Goal: Task Accomplishment & Management: Use online tool/utility

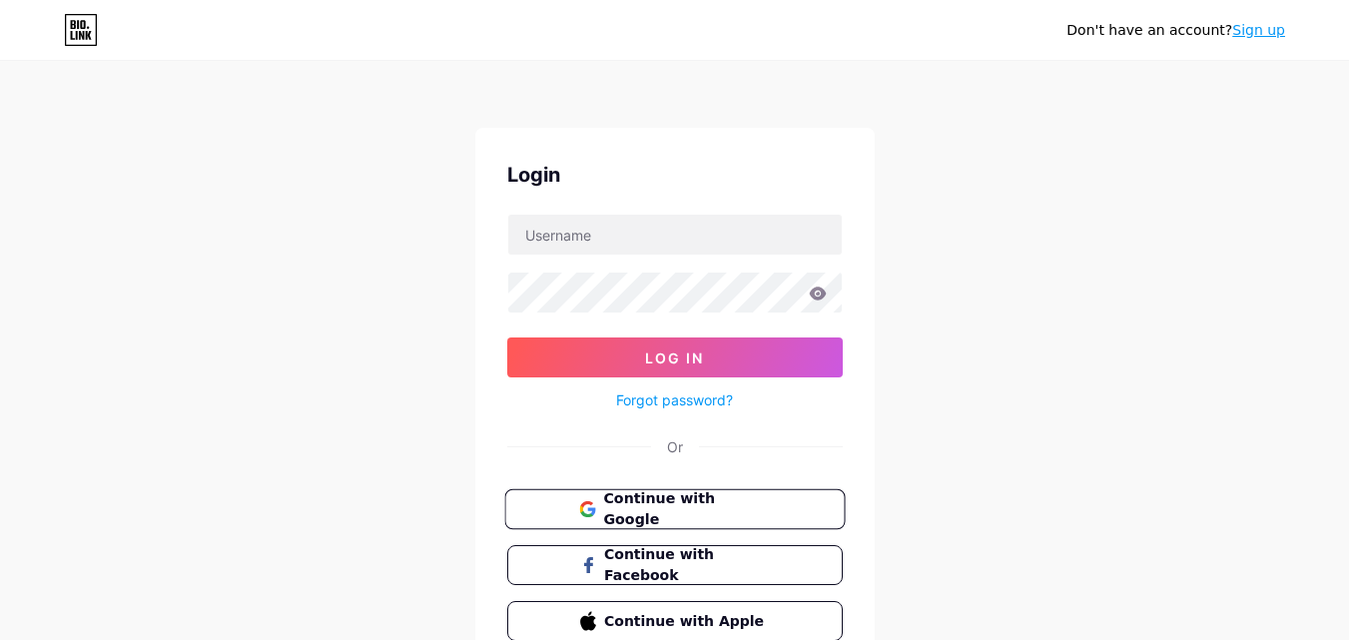
click at [596, 521] on button "Continue with Google" at bounding box center [674, 509] width 340 height 41
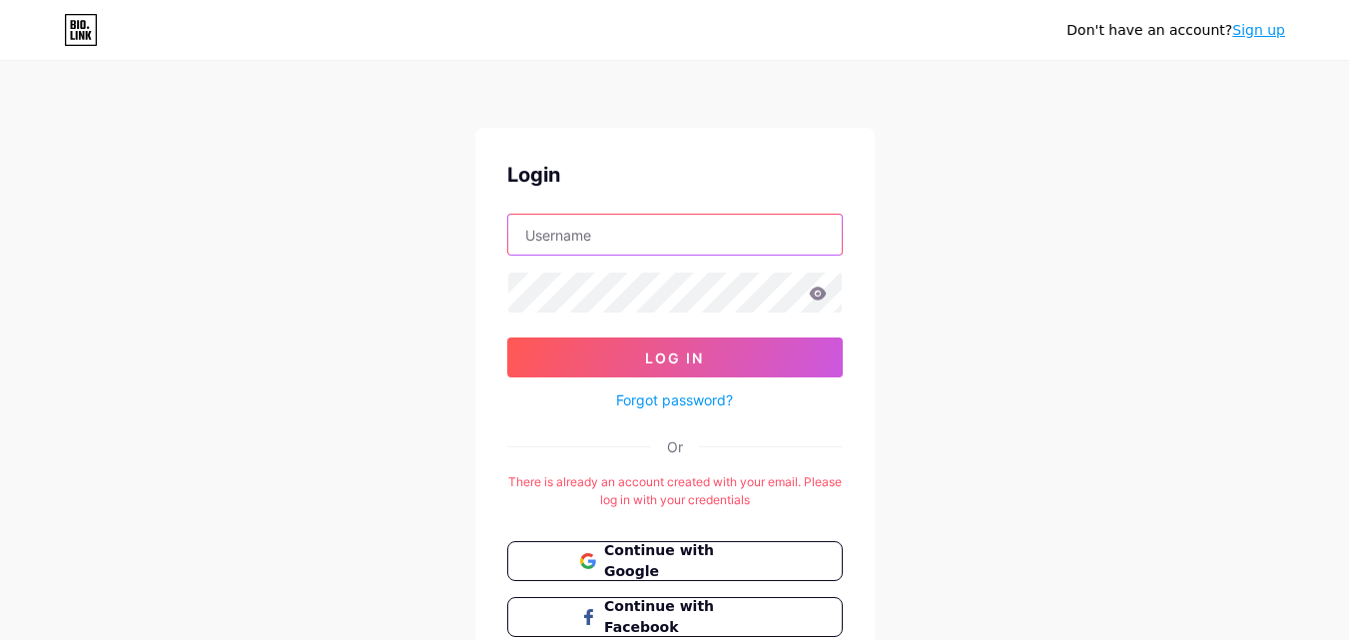
click at [672, 246] on input "text" at bounding box center [675, 235] width 334 height 40
type input "meteorelectrical"
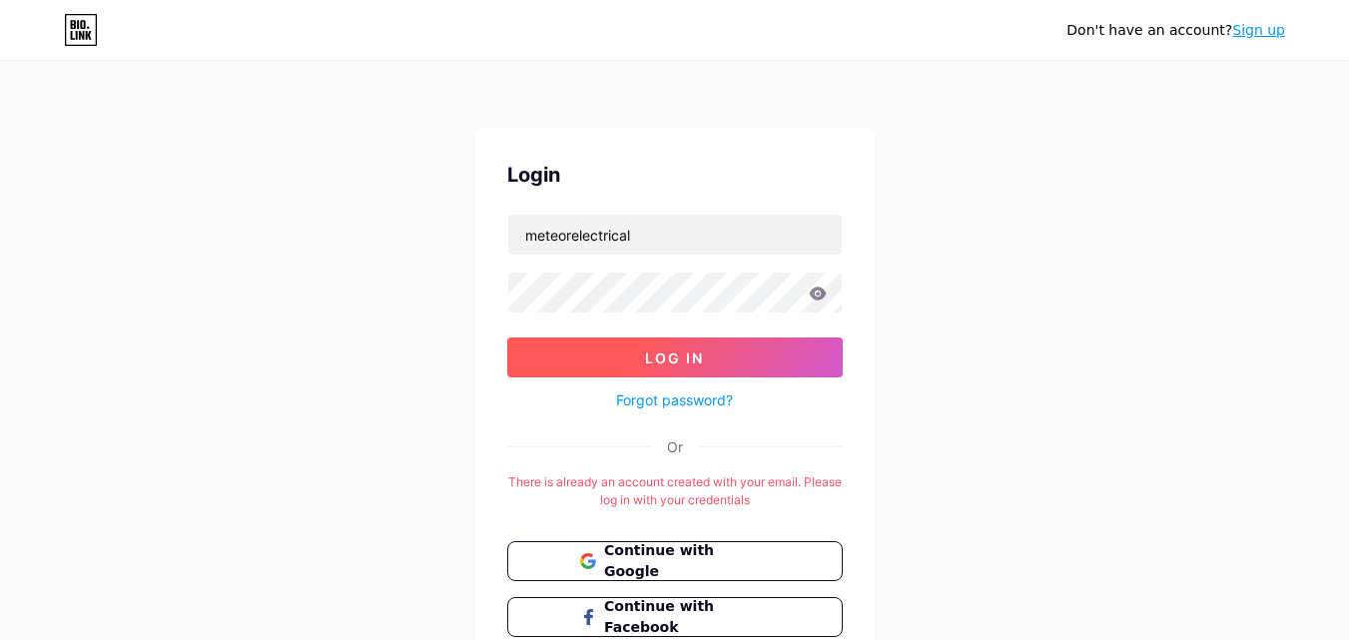
click at [658, 359] on span "Log In" at bounding box center [674, 357] width 59 height 17
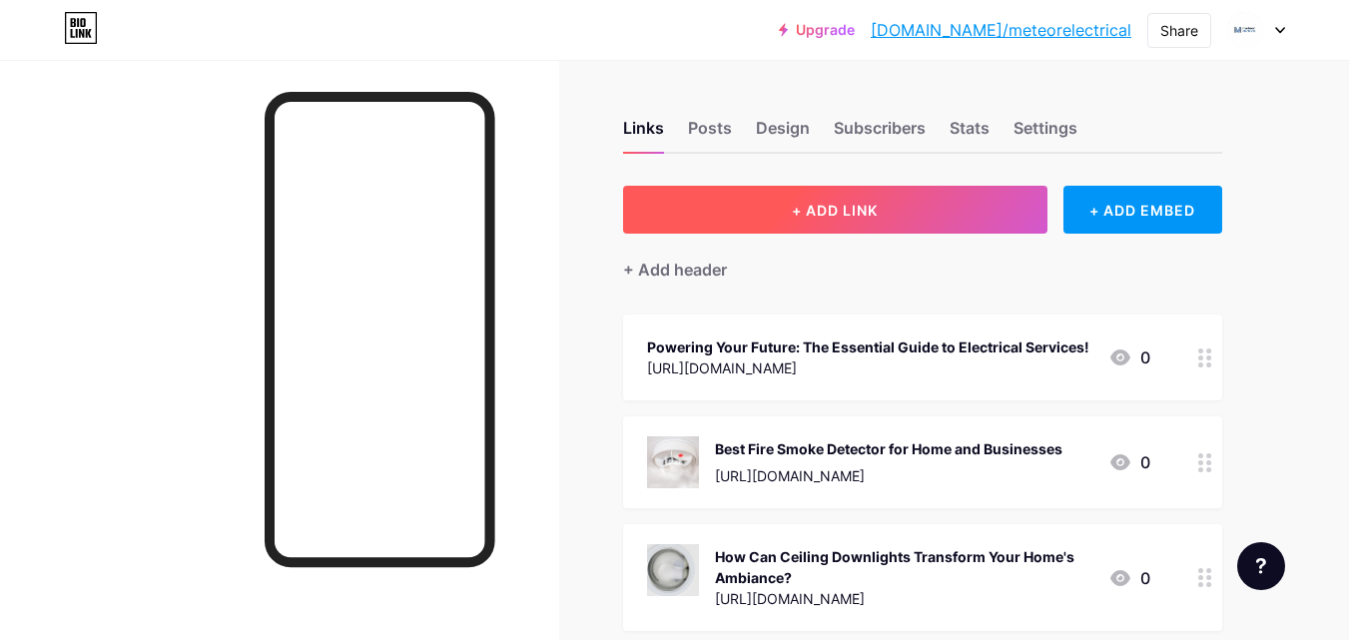
click at [840, 209] on span "+ ADD LINK" at bounding box center [835, 210] width 86 height 17
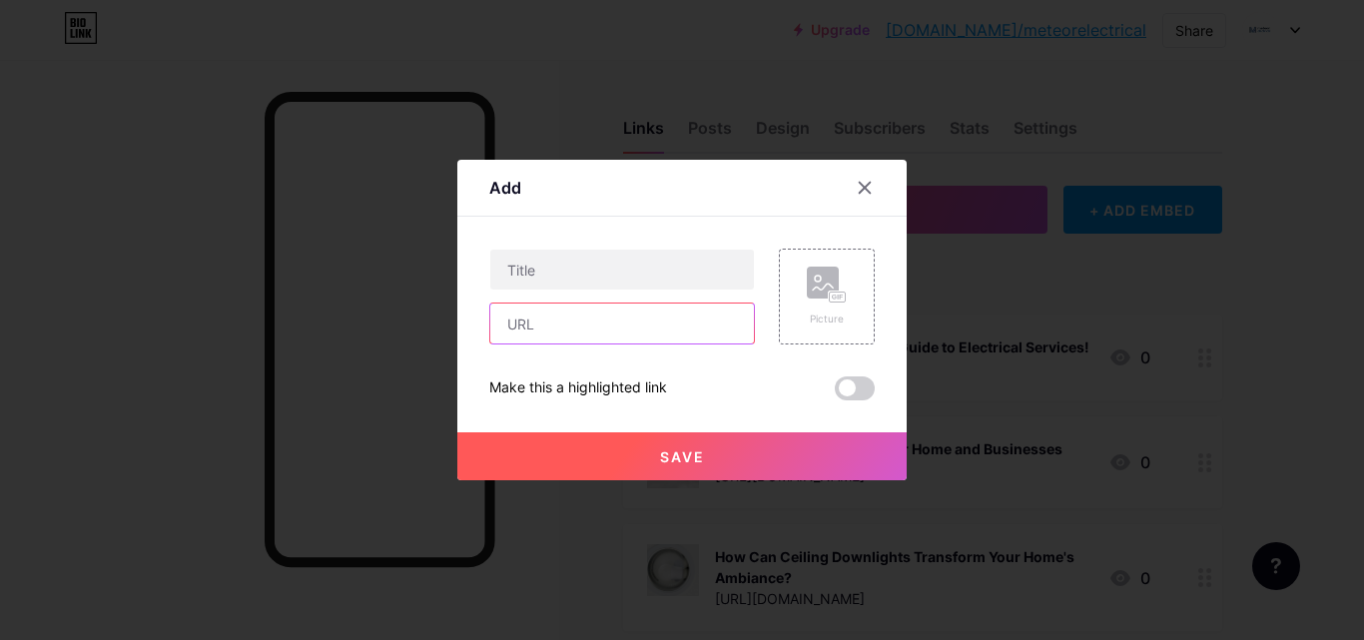
click at [520, 311] on input "text" at bounding box center [622, 324] width 264 height 40
paste input "[URL][DOMAIN_NAME]"
type input "[URL][DOMAIN_NAME]"
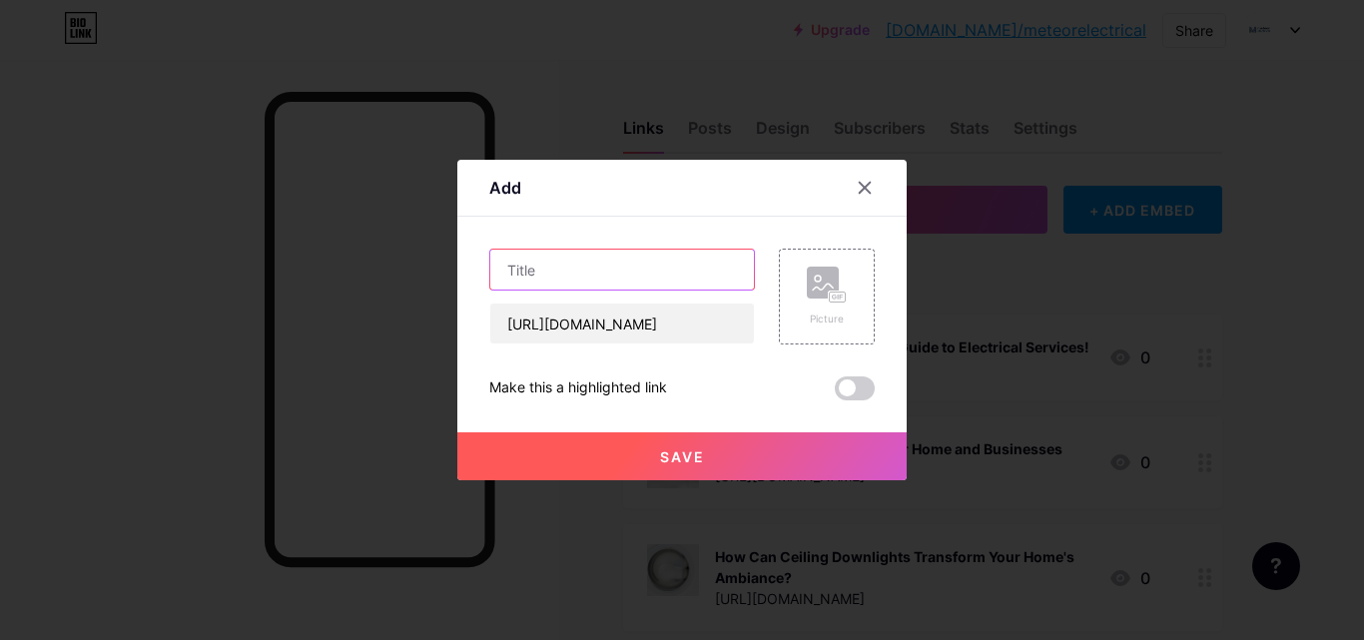
click at [528, 282] on input "text" at bounding box center [622, 270] width 264 height 40
paste input "110V Site Lighting That Delivers Safety and Speed"
type input "110V Site Lighting That Delivers Safety and Speed"
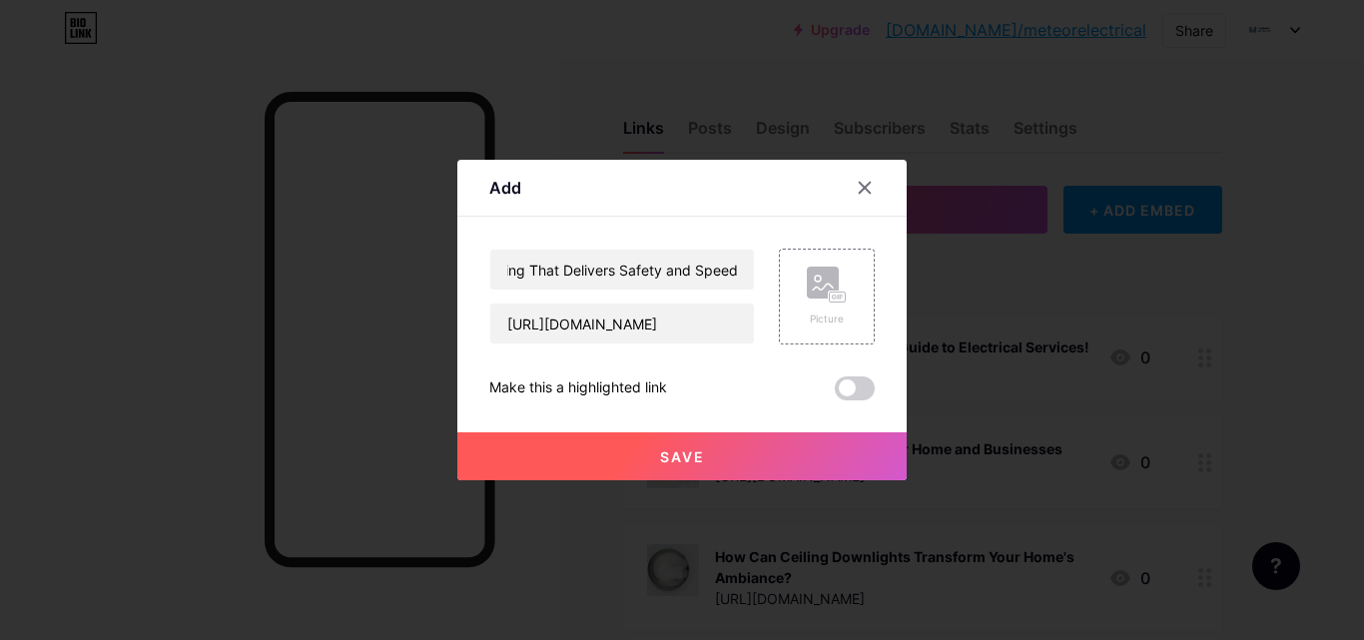
click at [672, 465] on button "Save" at bounding box center [681, 456] width 449 height 48
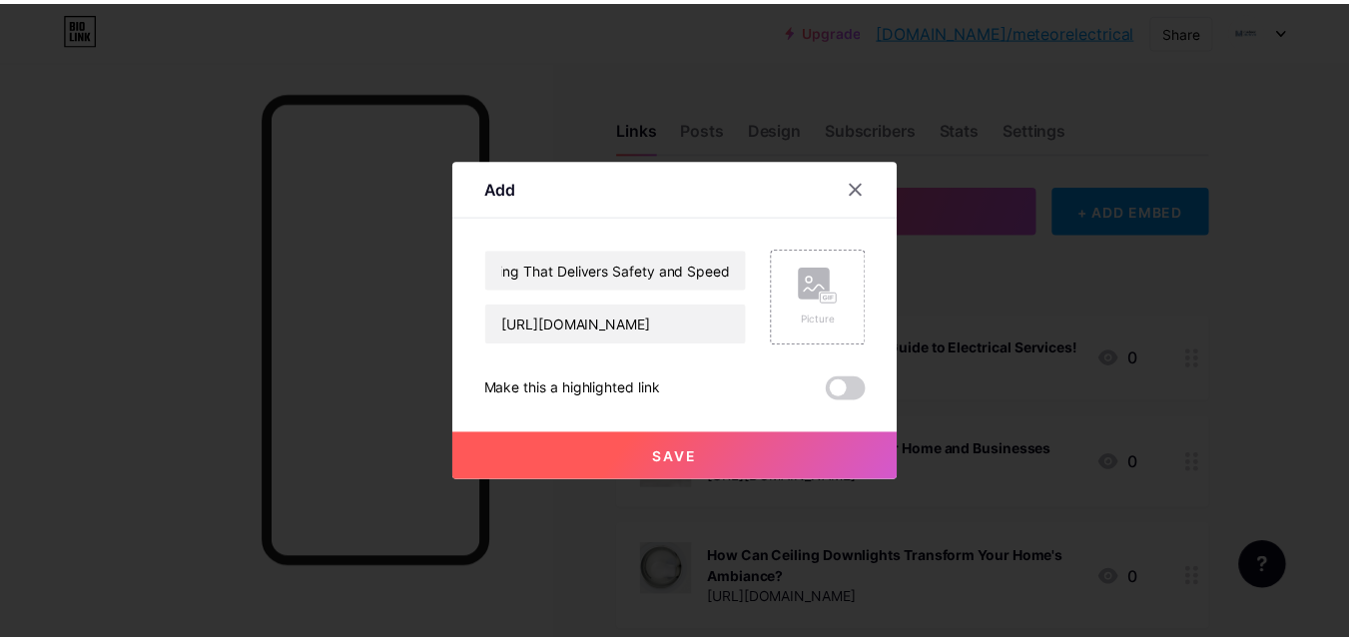
scroll to position [0, 0]
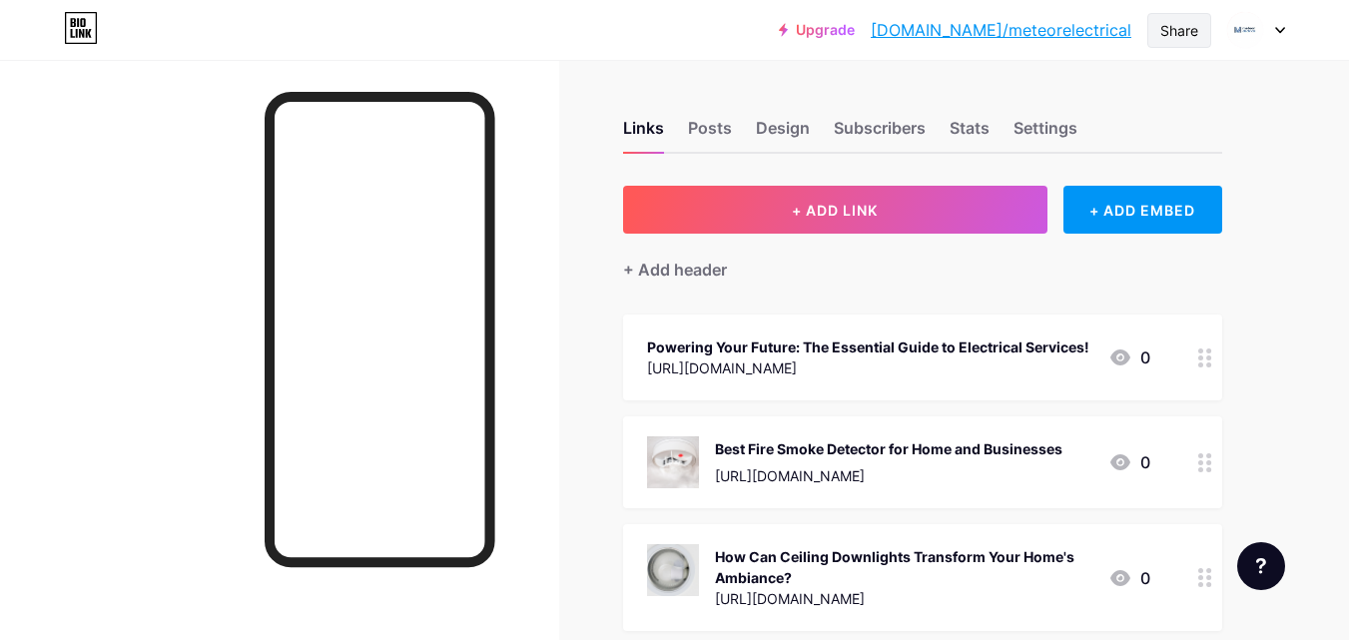
click at [1175, 23] on div "Share" at bounding box center [1179, 30] width 38 height 21
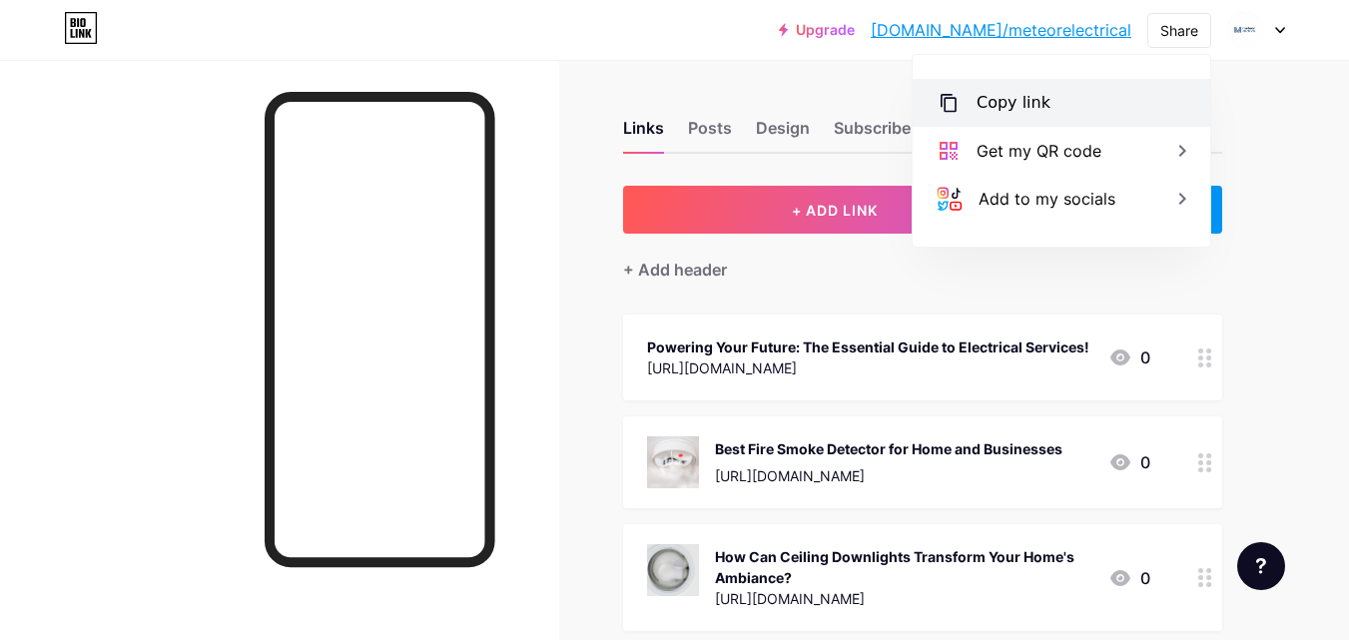
click at [1009, 108] on div "Copy link" at bounding box center [1014, 103] width 74 height 24
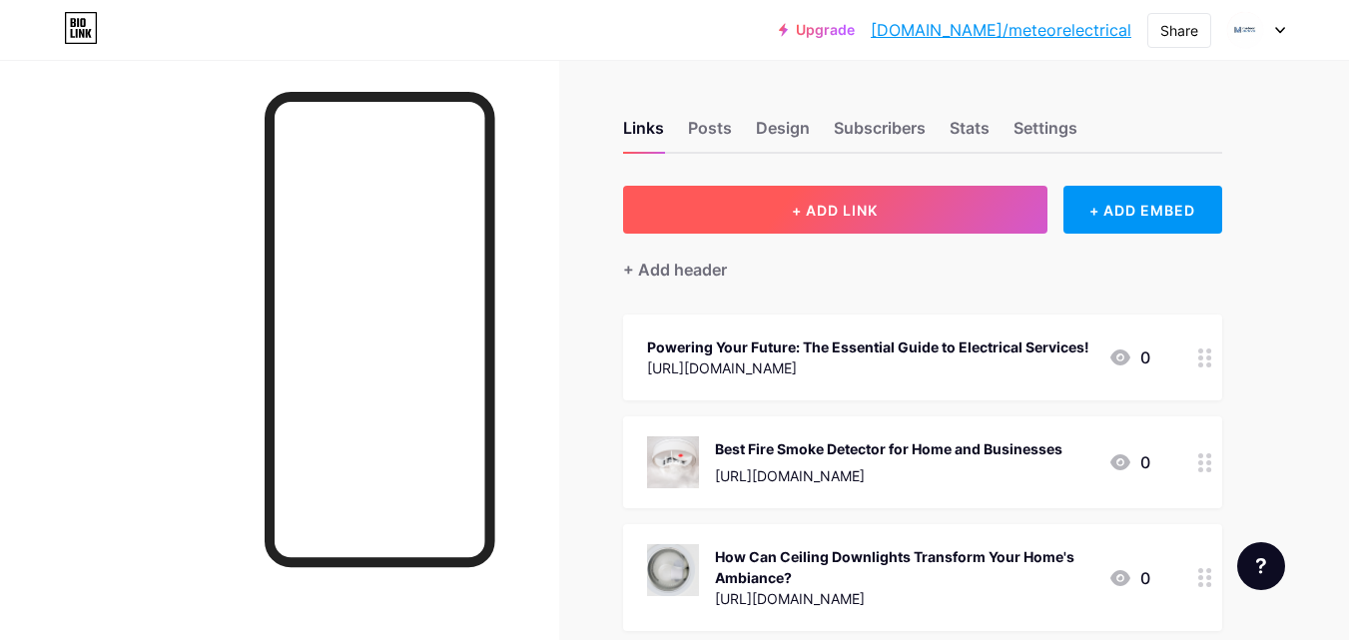
click at [822, 188] on button "+ ADD LINK" at bounding box center [835, 210] width 424 height 48
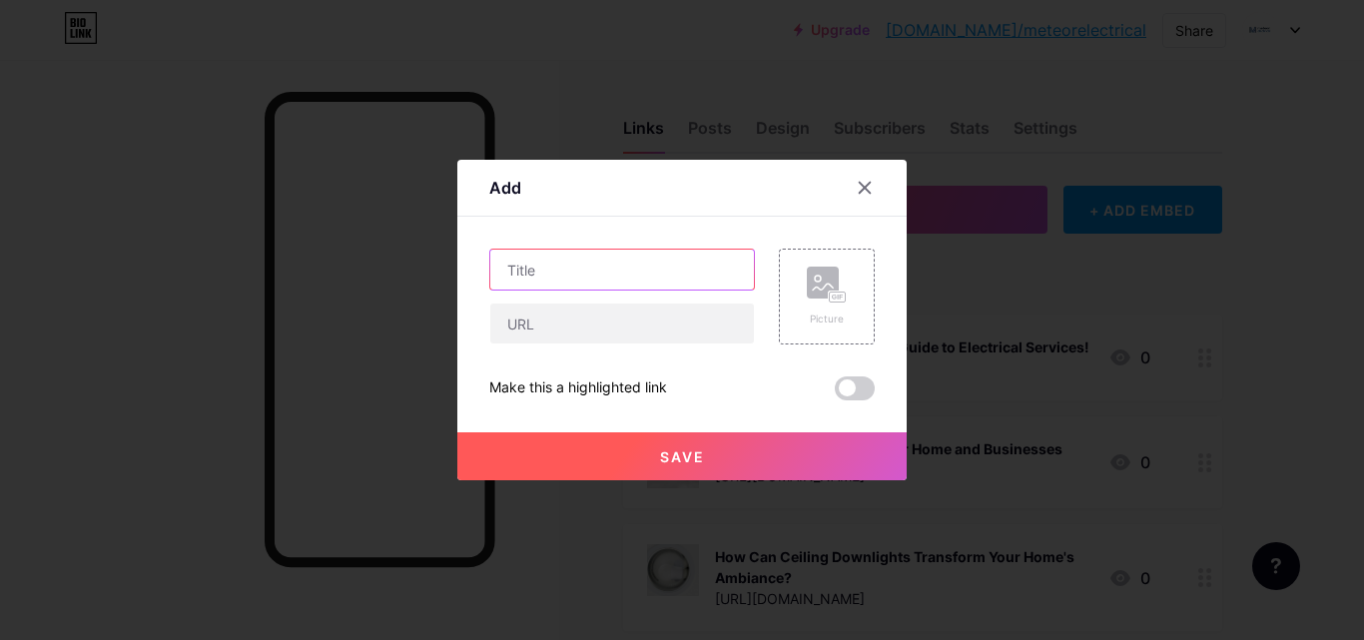
click at [563, 279] on input "text" at bounding box center [622, 270] width 264 height 40
paste input "Smart Protection Made Simple: Choose the Right Smoke and CO Alarms"
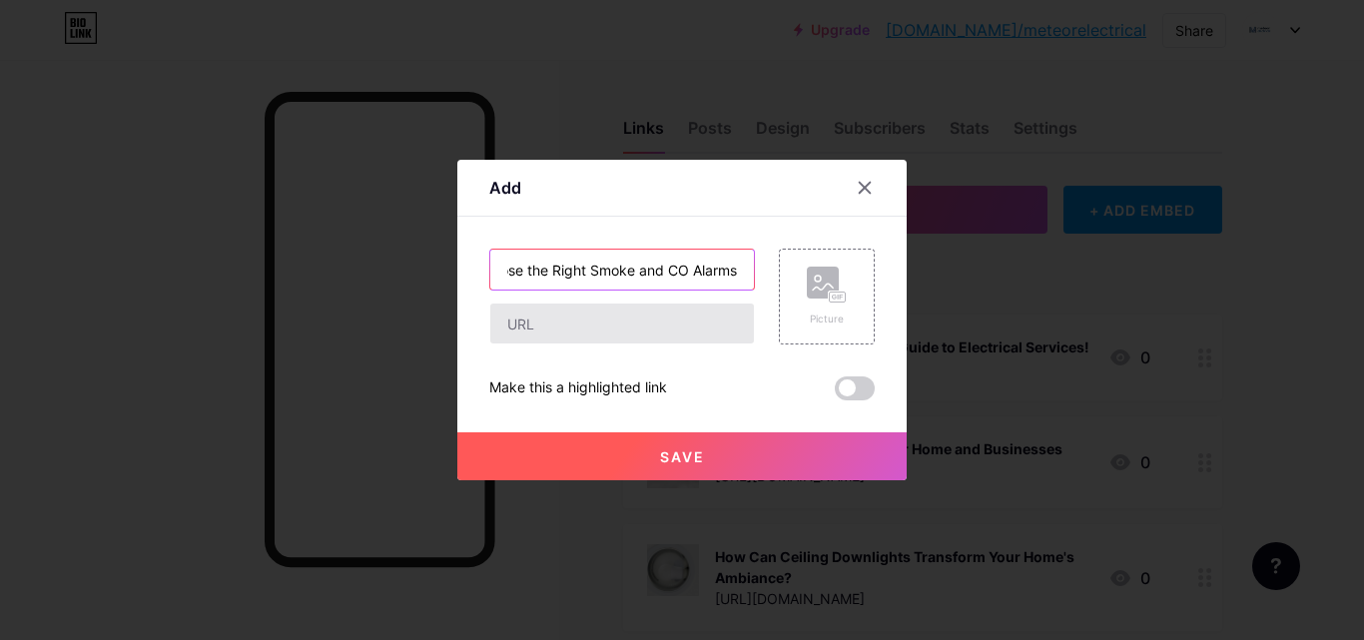
type input "Smart Protection Made Simple: Choose the Right Smoke and CO Alarms"
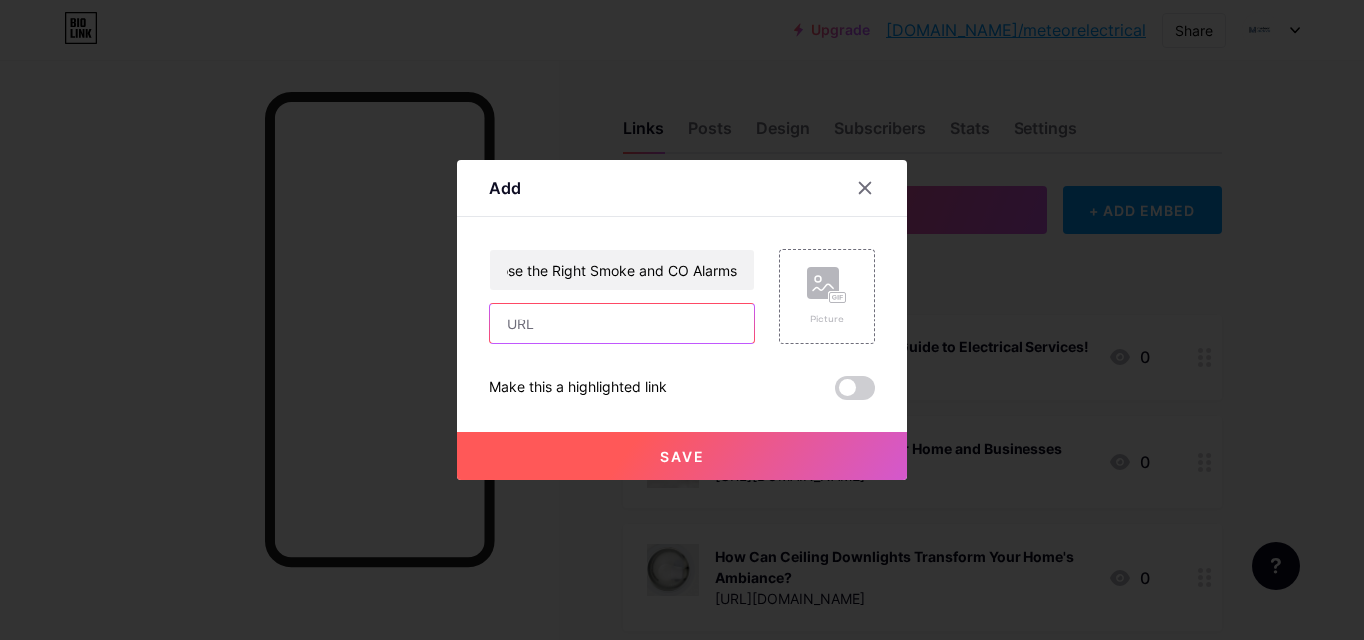
click at [564, 336] on input "text" at bounding box center [622, 324] width 264 height 40
paste input "https://construo.io/posts/28334/smart-protection-made-simple-choose-the-right-s…"
type input "https://construo.io/posts/28334/smart-protection-made-simple-choose-the-right-s…"
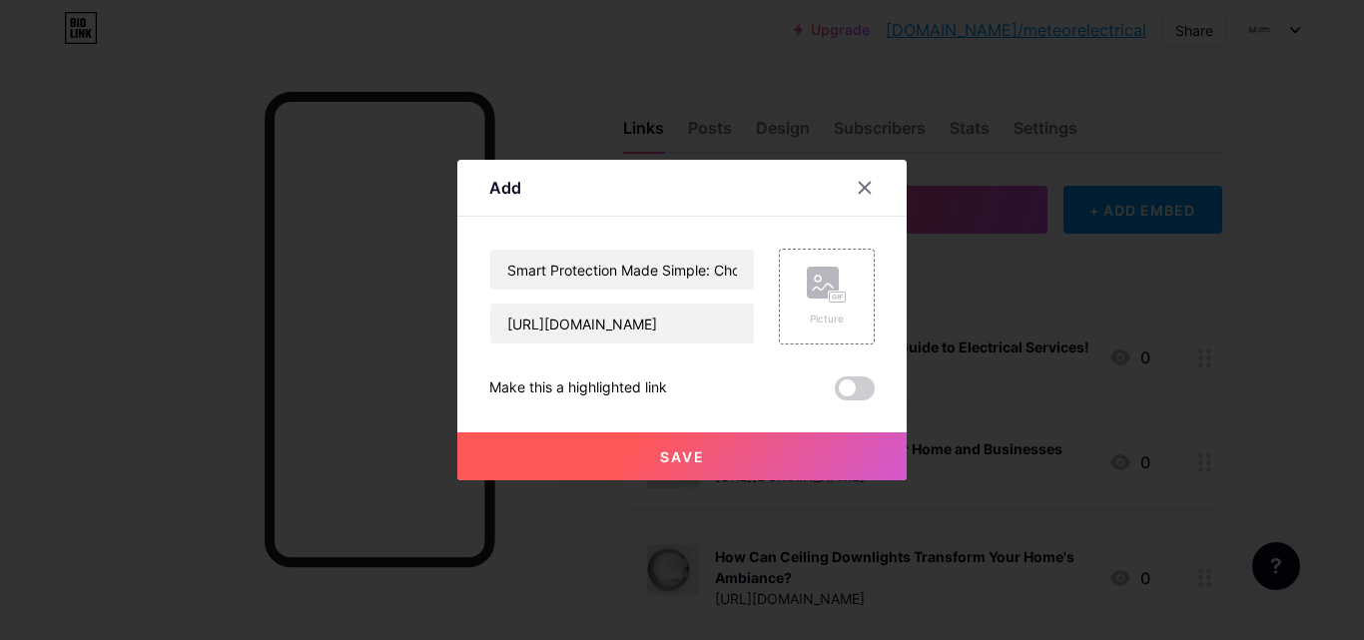
click at [653, 460] on button "Save" at bounding box center [681, 456] width 449 height 48
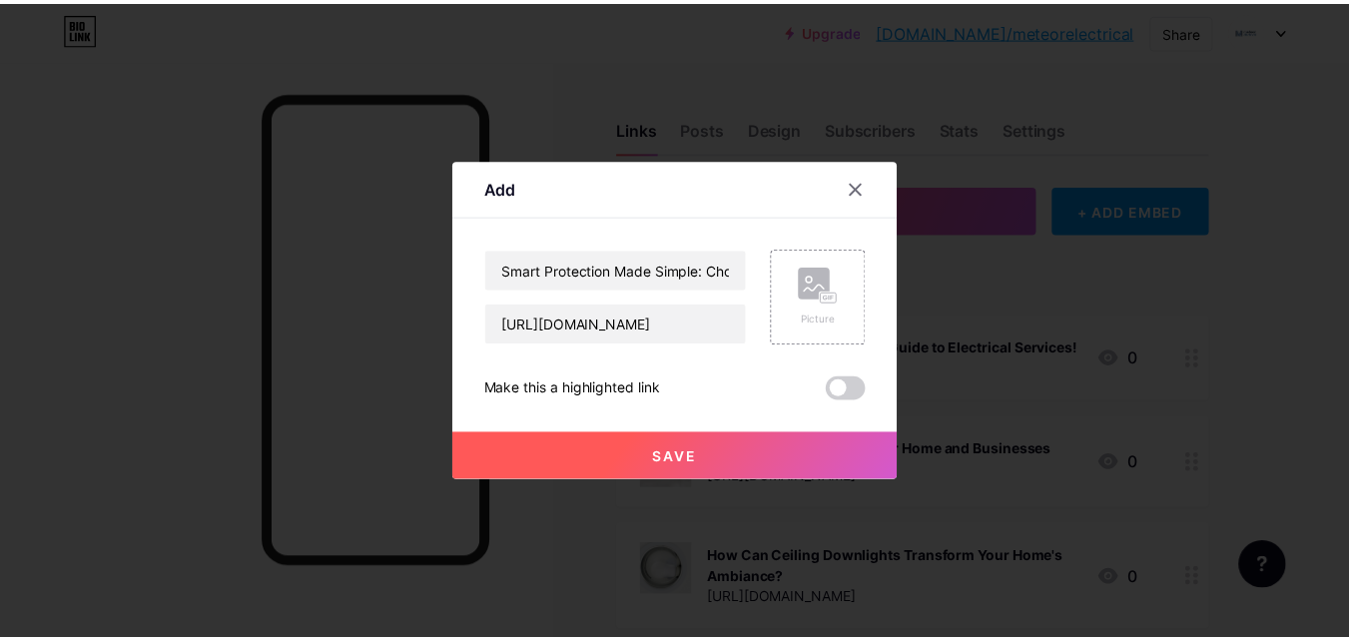
scroll to position [0, 0]
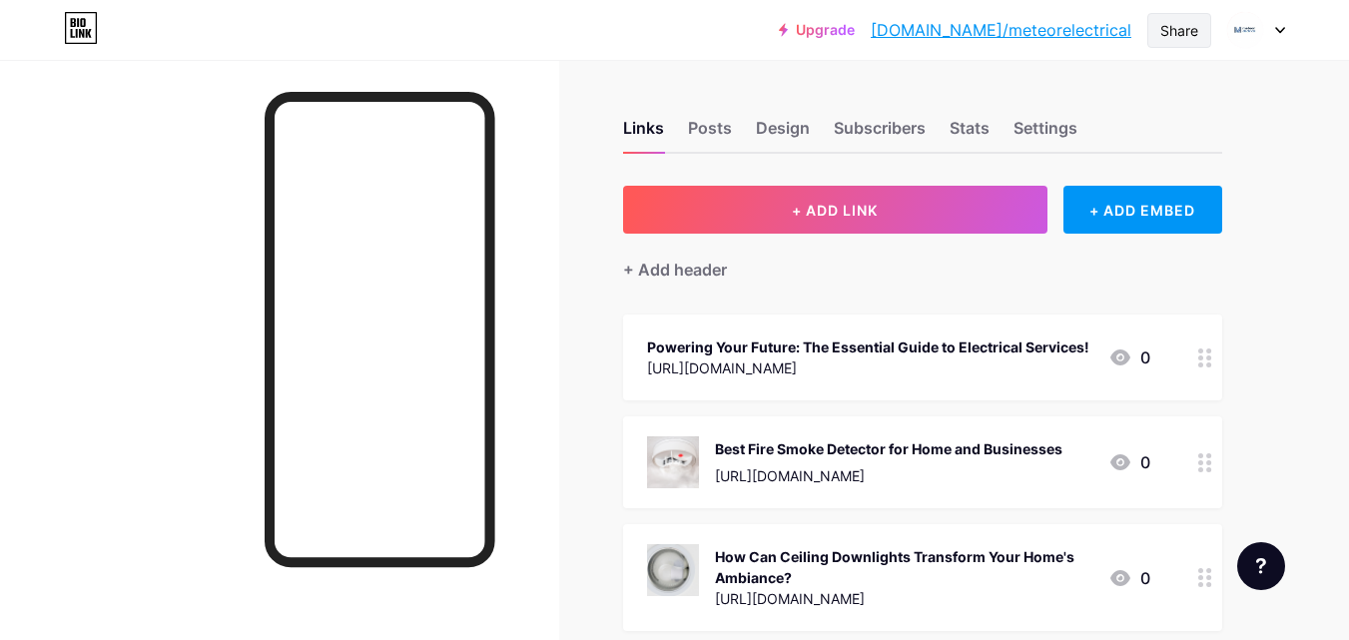
click at [1195, 33] on div "Share" at bounding box center [1179, 30] width 38 height 21
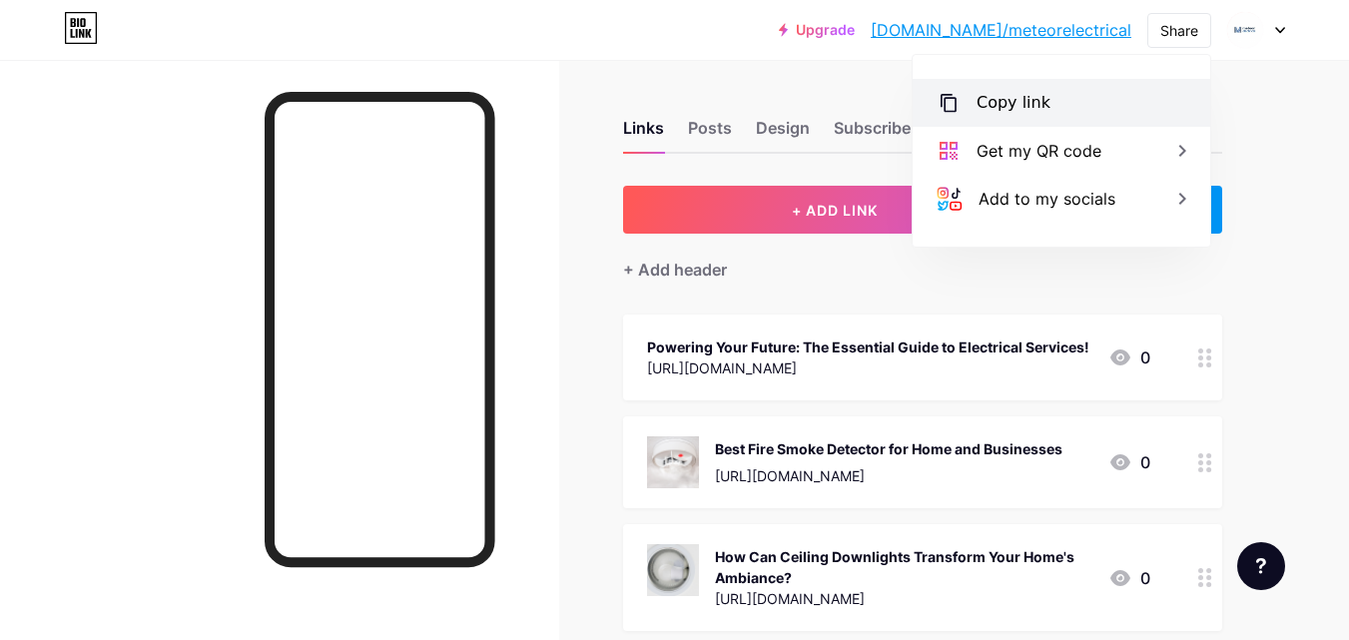
click at [1122, 102] on div "Copy link" at bounding box center [1062, 103] width 298 height 48
